Goal: Information Seeking & Learning: Learn about a topic

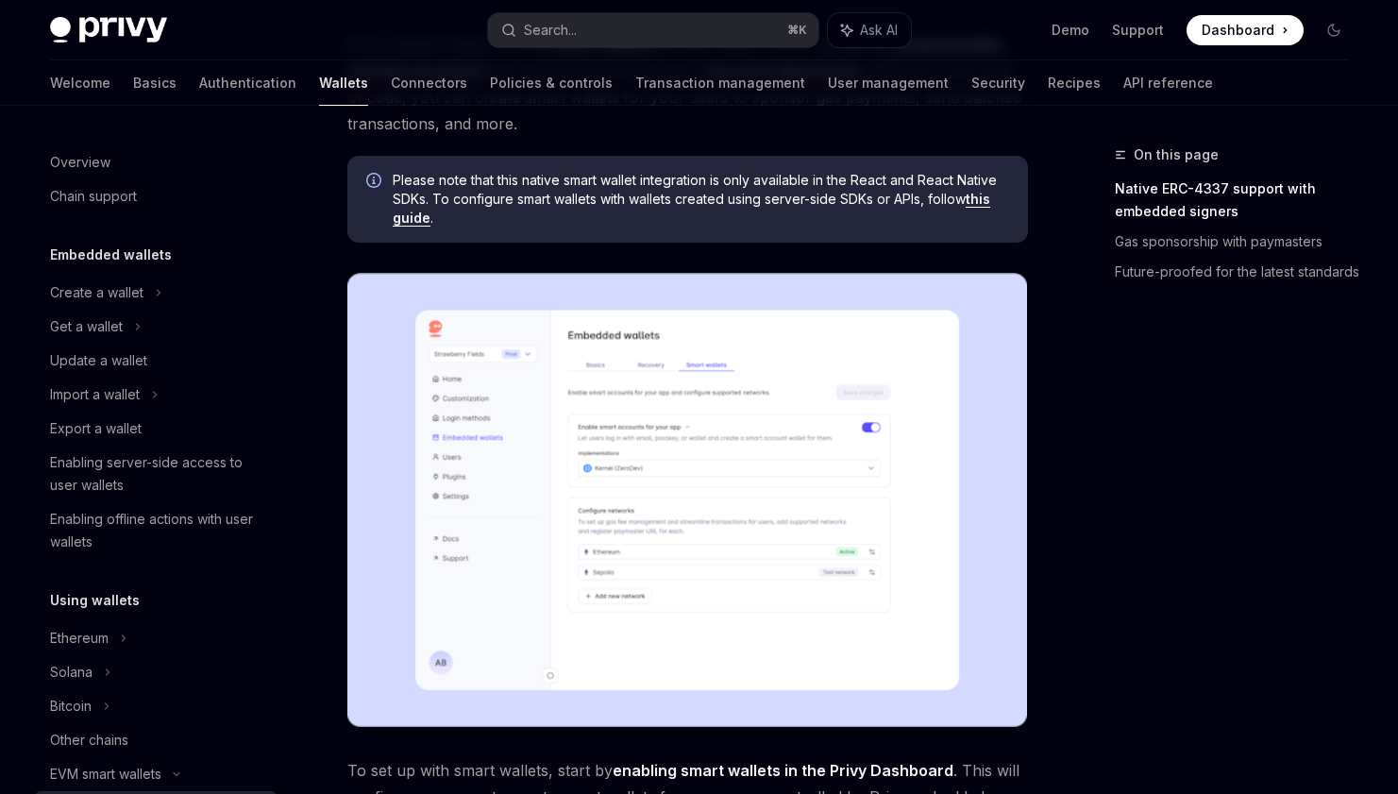
scroll to position [358, 0]
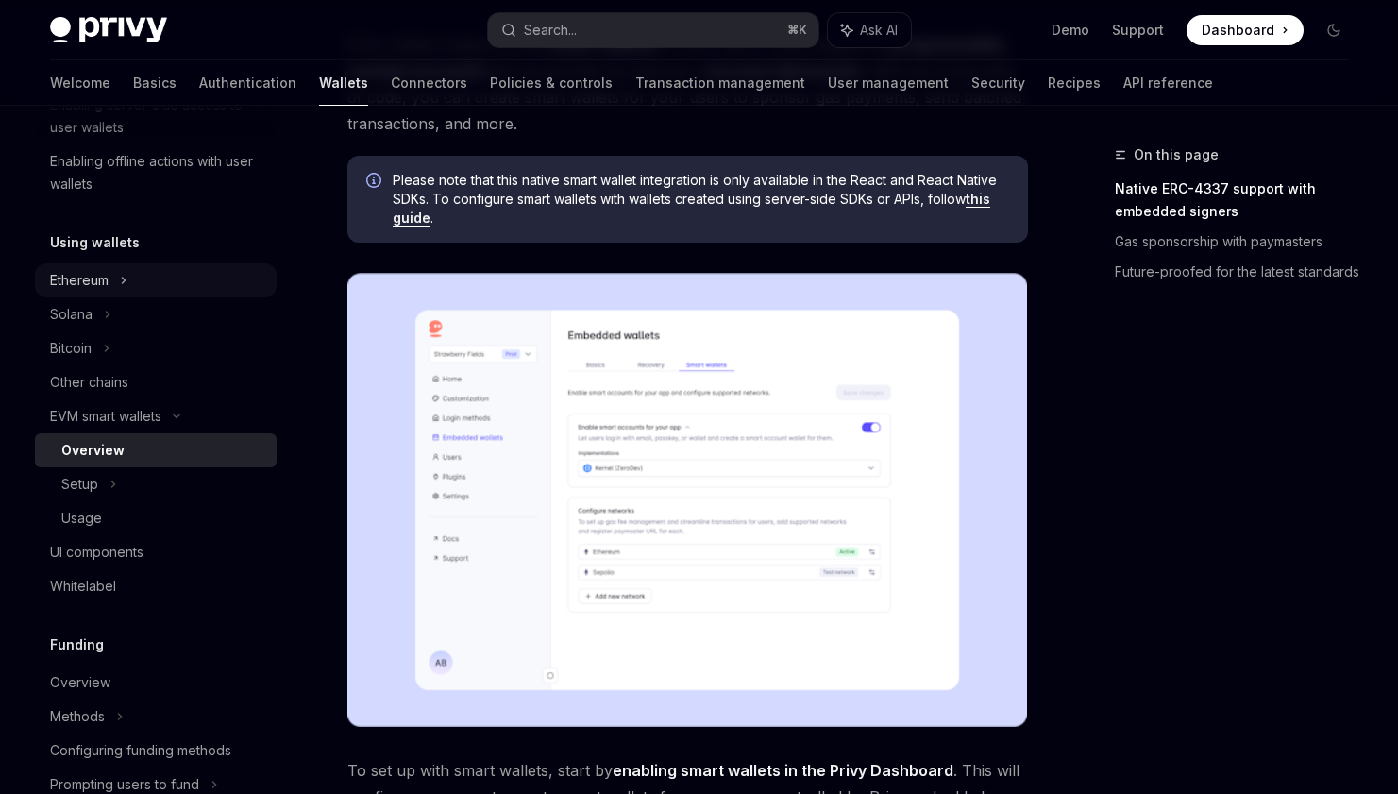
click at [95, 278] on div "Ethereum" at bounding box center [79, 280] width 59 height 23
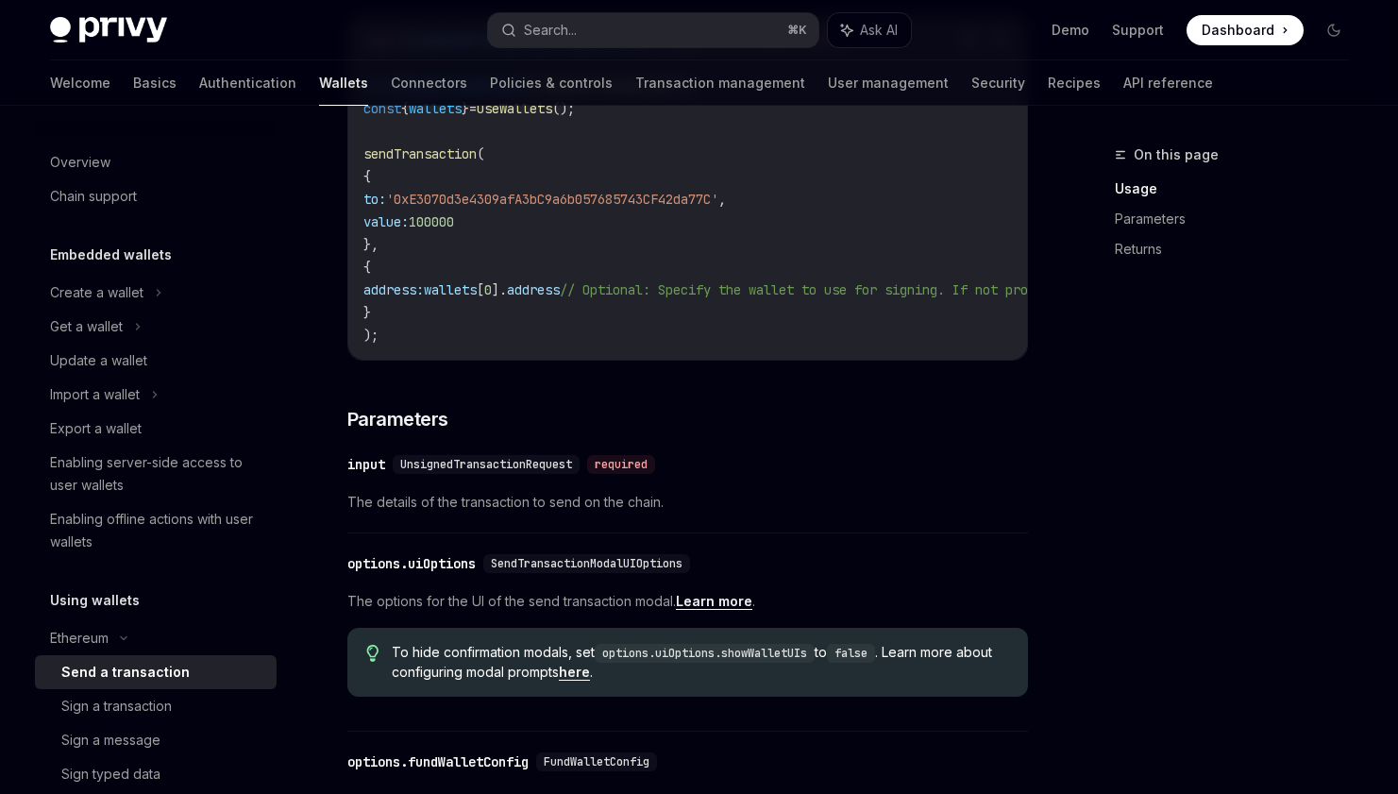
scroll to position [724, 0]
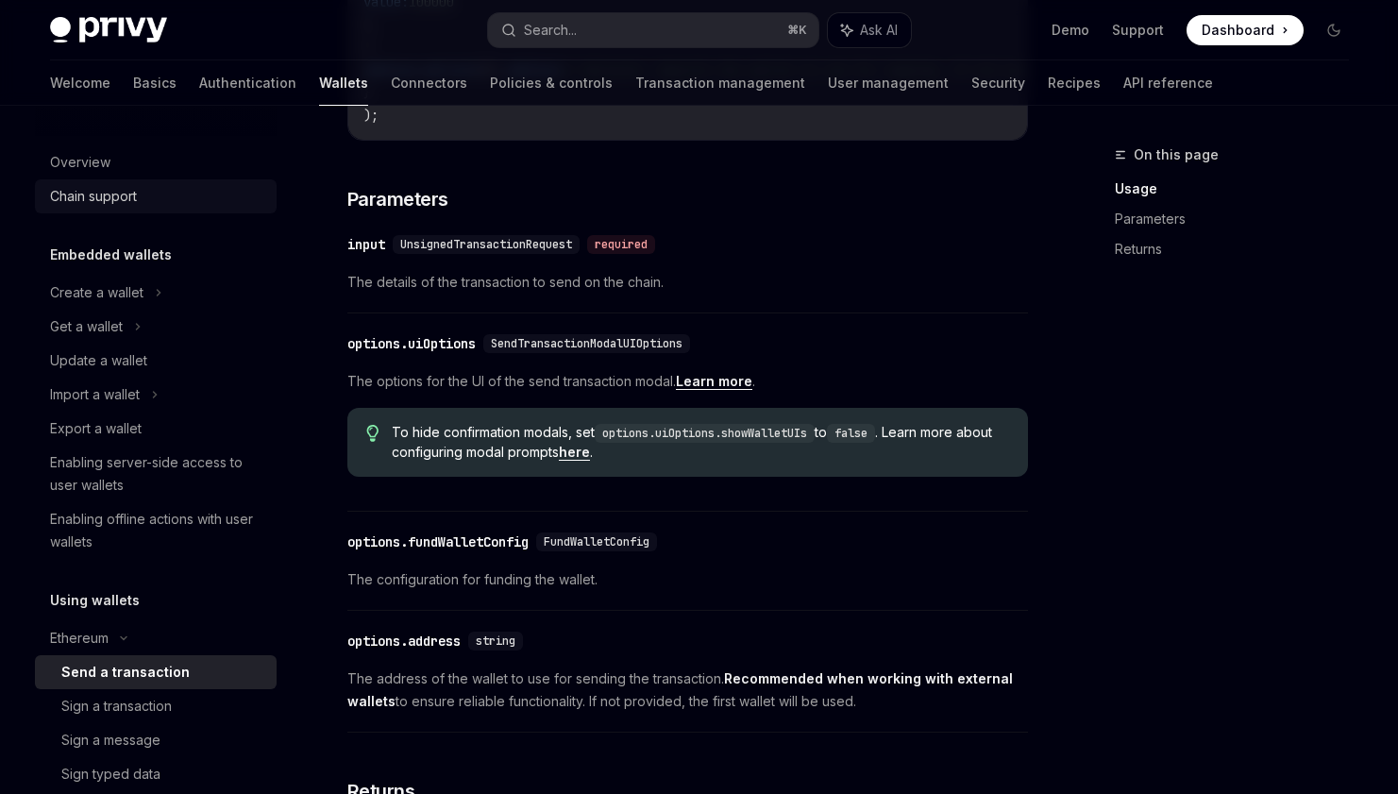
click at [83, 191] on div "Chain support" at bounding box center [93, 196] width 87 height 23
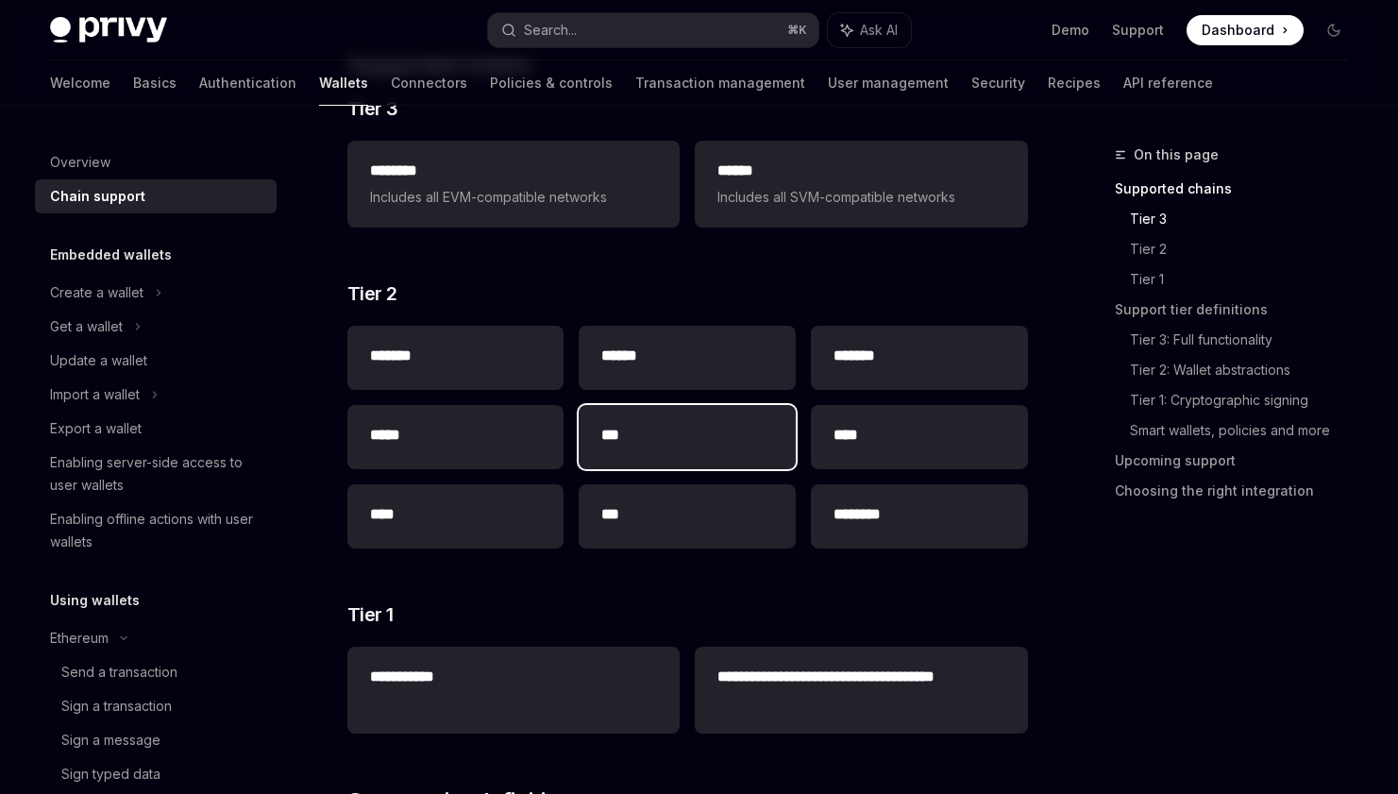
scroll to position [299, 0]
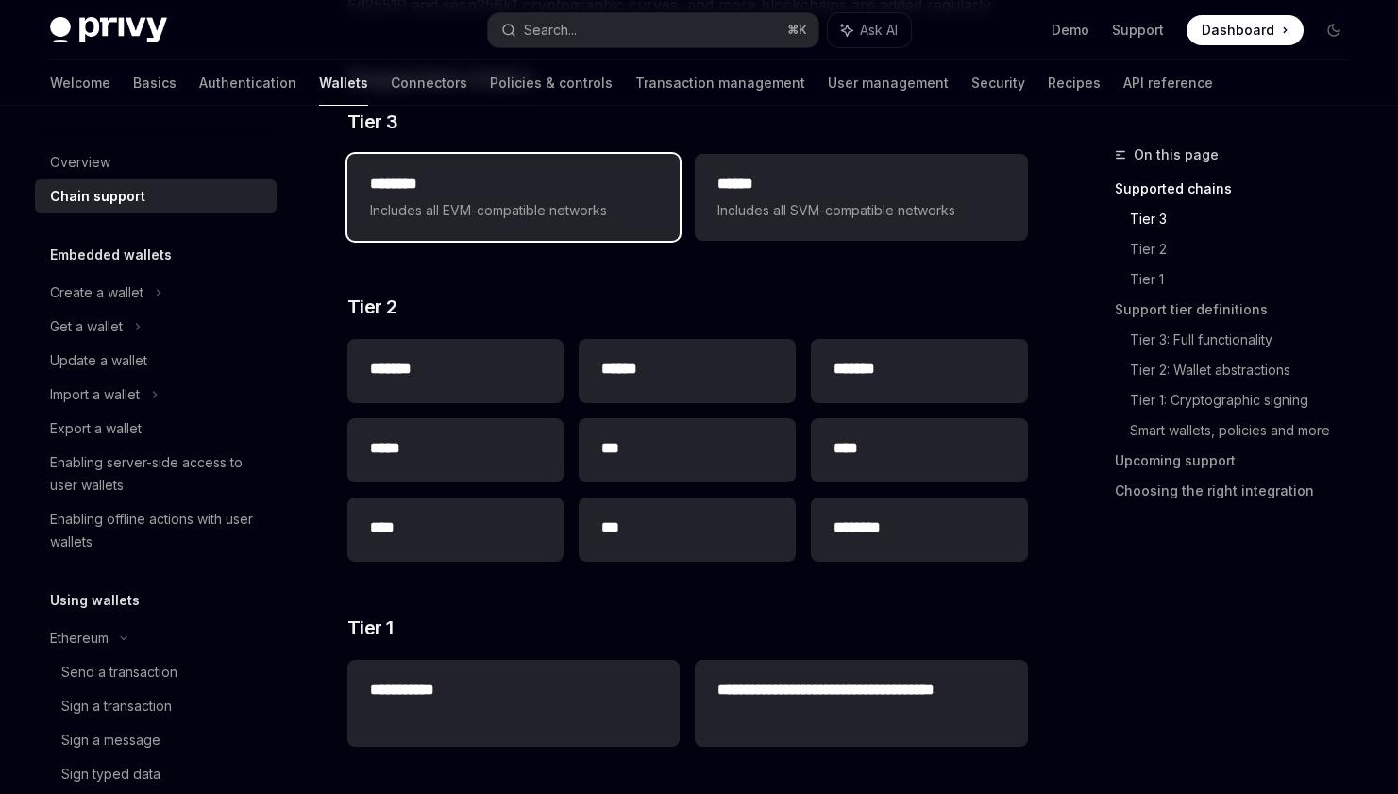
click at [463, 185] on h2 "********" at bounding box center [513, 184] width 287 height 23
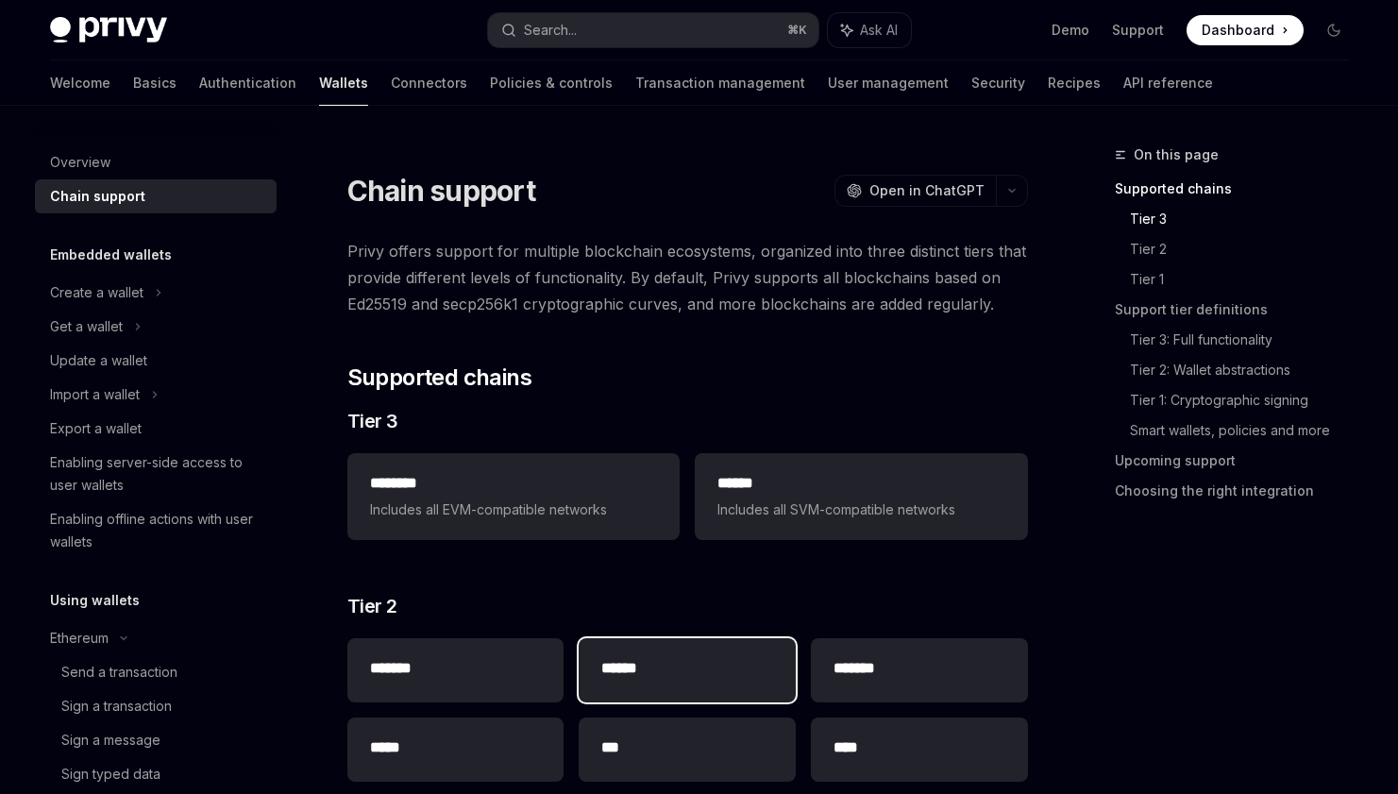
type textarea "*"
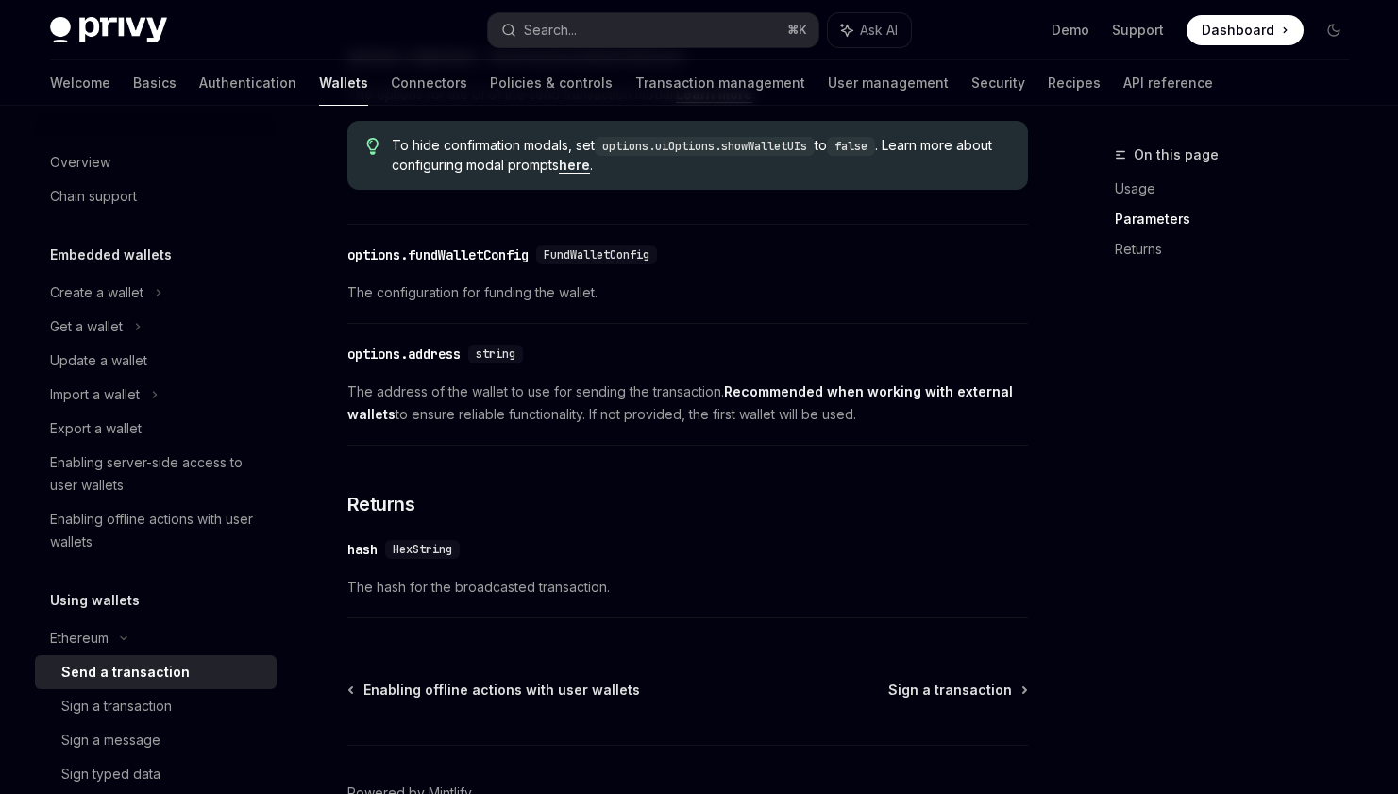
scroll to position [1012, 0]
